Goal: Find contact information: Find contact information

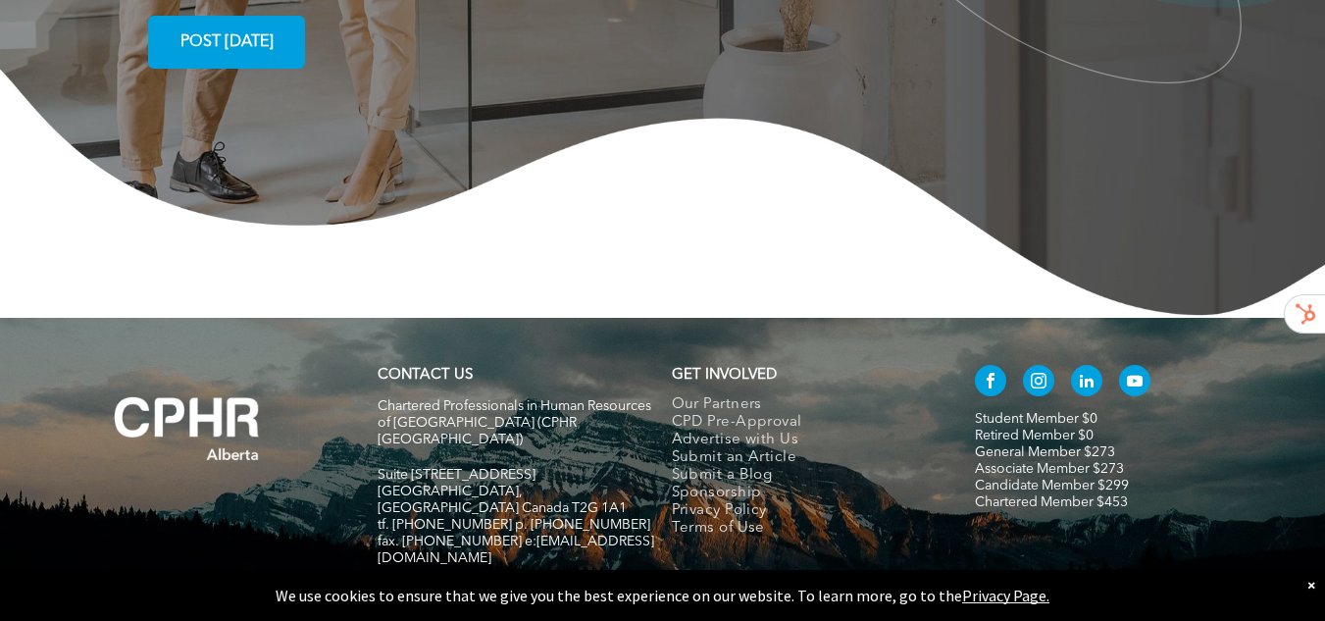
scroll to position [3817, 0]
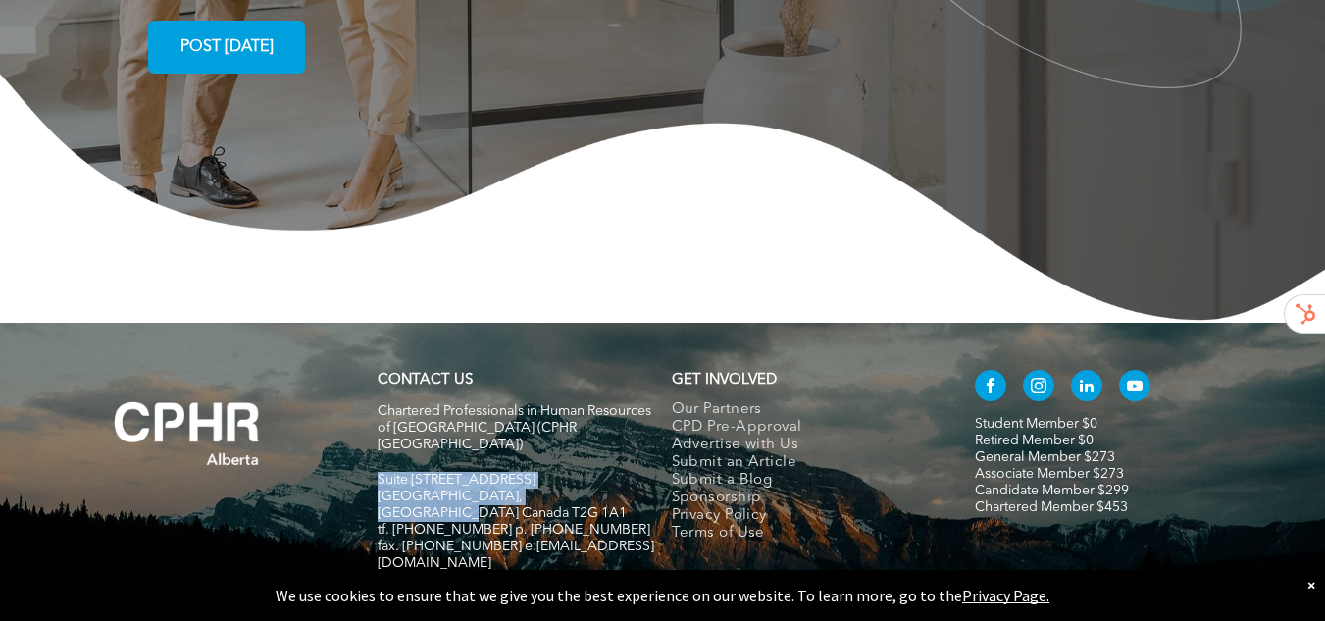
drag, startPoint x: 375, startPoint y: 381, endPoint x: 591, endPoint y: 402, distance: 217.7
click at [591, 402] on div "CONTACT US Chartered Professionals in Human Resources of [GEOGRAPHIC_DATA] ([GE…" at bounding box center [516, 480] width 294 height 237
copy div "Suite [STREET_ADDRESS]"
